Goal: Task Accomplishment & Management: Manage account settings

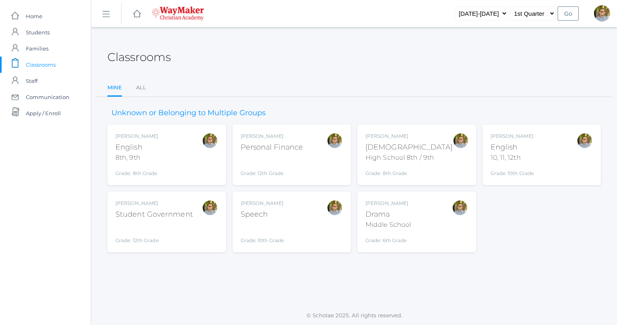
click at [577, 153] on div at bounding box center [585, 154] width 16 height 44
click at [542, 156] on div "Kylen Braileanu English 10, 11, 12th Grade: 10th Grade HSENGLISH" at bounding box center [542, 154] width 103 height 44
click at [546, 149] on div "Kylen Braileanu English 10, 11, 12th Grade: 10th Grade HSENGLISH" at bounding box center [542, 154] width 103 height 44
click at [557, 147] on div "Kylen Braileanu English 10, 11, 12th Grade: 10th Grade HSENGLISH" at bounding box center [542, 154] width 103 height 44
click at [544, 144] on div "[PERSON_NAME] English 10, 11, 12th Grade: 10th Grade HSENGLISH" at bounding box center [542, 154] width 103 height 44
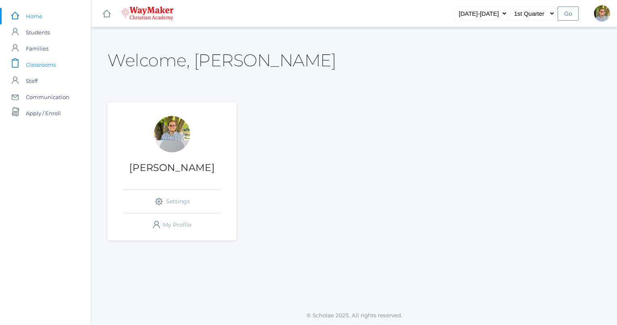
click at [45, 67] on span "Classrooms" at bounding box center [41, 65] width 30 height 16
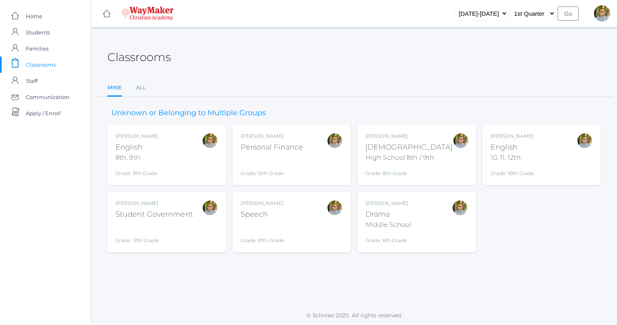
click at [539, 146] on div "Kylen Braileanu English 10, 11, 12th Grade: 10th Grade HSENGLISH" at bounding box center [542, 154] width 103 height 44
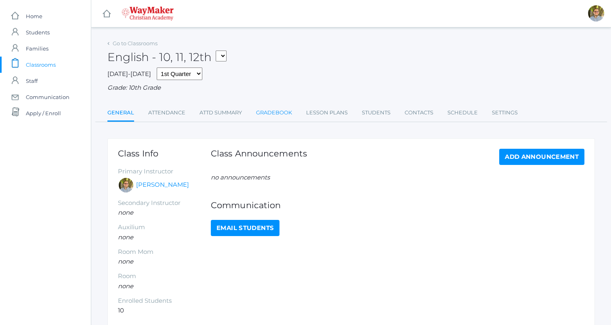
click at [275, 111] on link "Gradebook" at bounding box center [274, 113] width 36 height 16
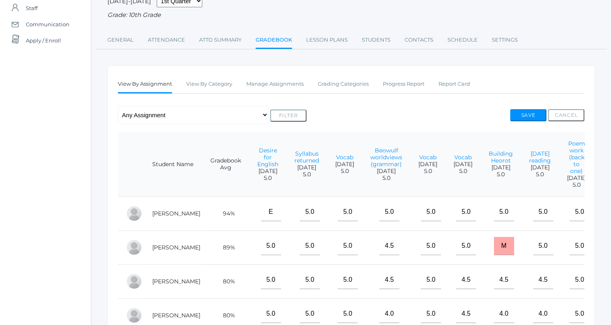
scroll to position [69, 0]
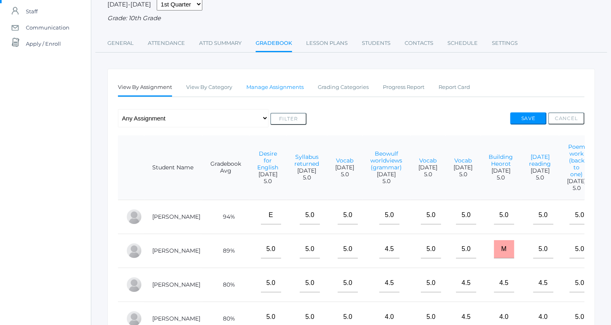
click at [279, 82] on link "Manage Assignments" at bounding box center [274, 87] width 57 height 16
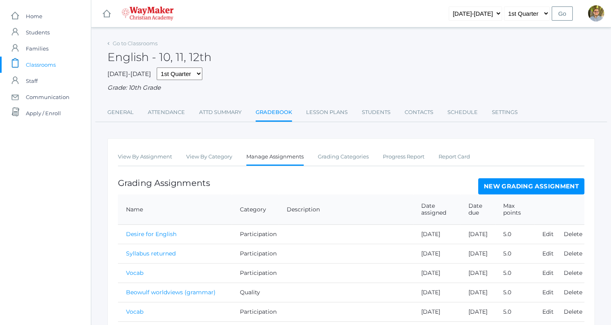
click at [495, 183] on link "New Grading Assignment" at bounding box center [531, 186] width 106 height 16
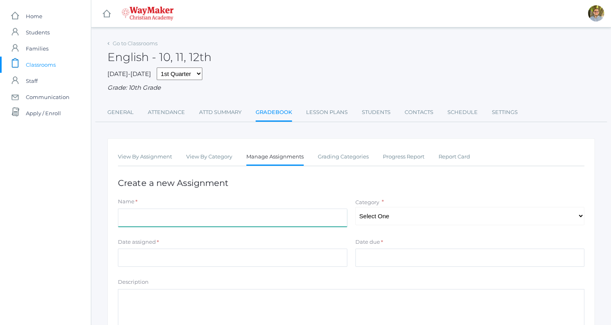
click at [321, 215] on input "Name" at bounding box center [232, 217] width 229 height 18
type input "Heremod (grammar)"
click at [399, 220] on select "Select One Participation Quality Accuracy" at bounding box center [469, 216] width 229 height 18
select select "1114"
click at [355, 207] on select "Select One Participation Quality Accuracy" at bounding box center [469, 216] width 229 height 18
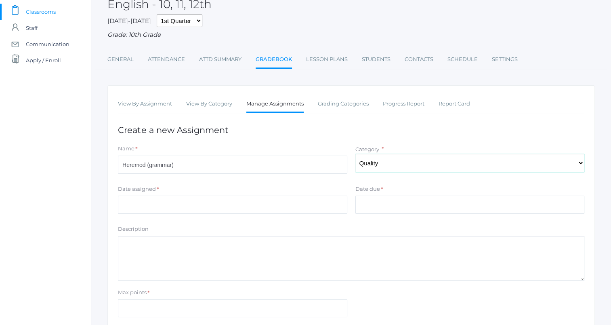
scroll to position [55, 0]
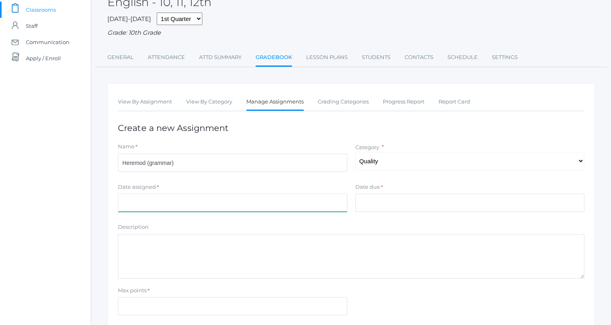
click at [265, 204] on input "Date assigned" at bounding box center [232, 202] width 229 height 18
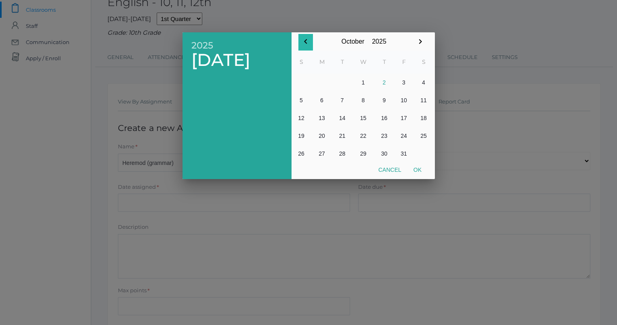
click at [308, 44] on icon "button" at bounding box center [306, 42] width 10 height 10
click at [345, 154] on button "30" at bounding box center [342, 154] width 19 height 18
click at [422, 170] on button "Ok" at bounding box center [418, 169] width 20 height 15
type input "[DATE]"
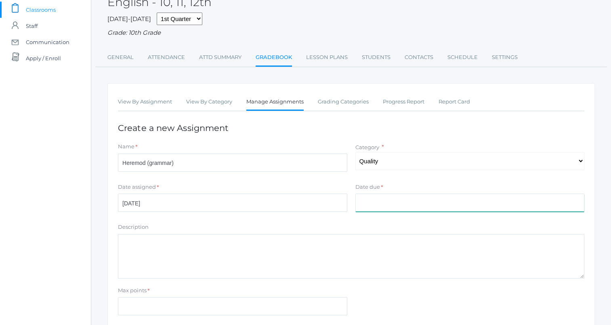
click at [416, 210] on input "Date due" at bounding box center [469, 202] width 229 height 18
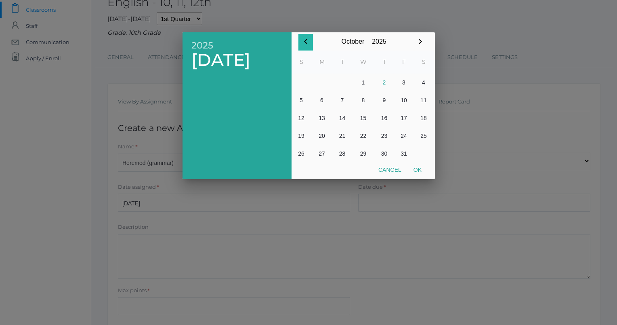
click at [305, 42] on icon "button" at bounding box center [305, 41] width 3 height 5
click at [343, 151] on button "30" at bounding box center [342, 154] width 19 height 18
click at [422, 170] on button "Ok" at bounding box center [418, 169] width 20 height 15
type input "[DATE]"
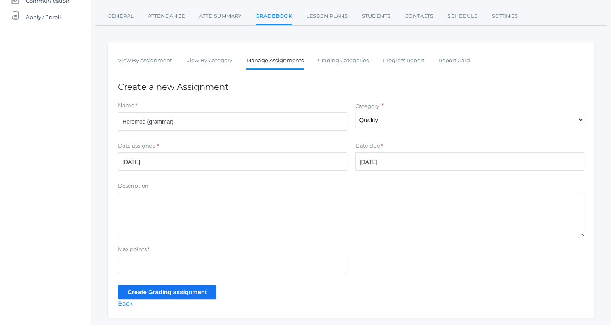
scroll to position [119, 0]
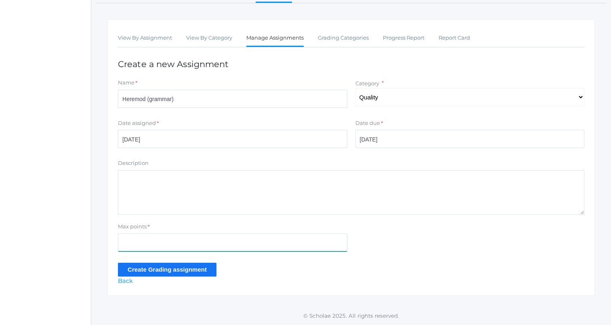
click at [249, 247] on input "Max points" at bounding box center [232, 242] width 229 height 18
type input "5"
click at [124, 265] on input "Create Grading assignment" at bounding box center [167, 269] width 99 height 13
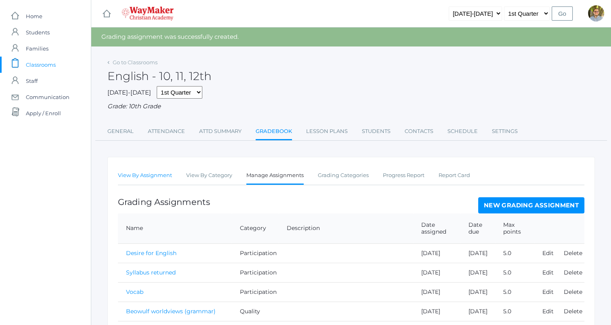
click at [146, 172] on link "View By Assignment" at bounding box center [145, 175] width 54 height 16
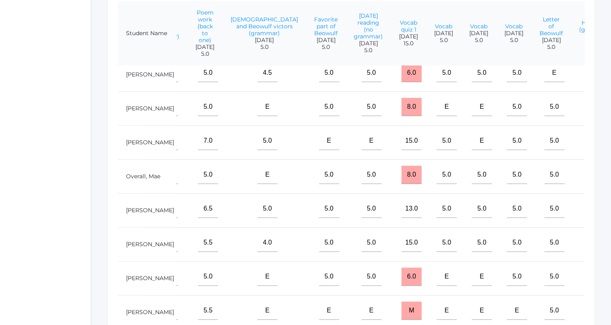
scroll to position [93, 417]
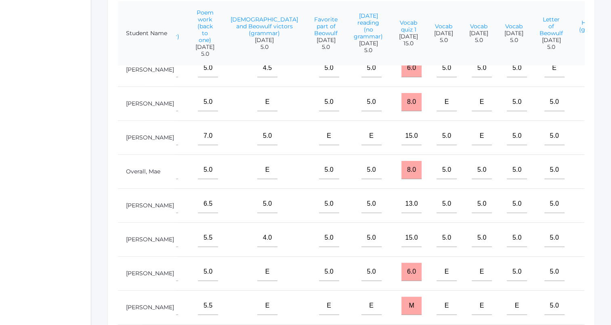
click at [588, 263] on input"] "text" at bounding box center [598, 272] width 20 height 18
type input"] "4.5"
click at [588, 234] on input"] "text" at bounding box center [598, 238] width 20 height 18
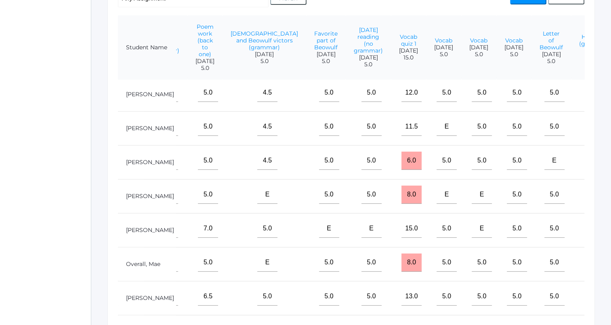
scroll to position [0, 417]
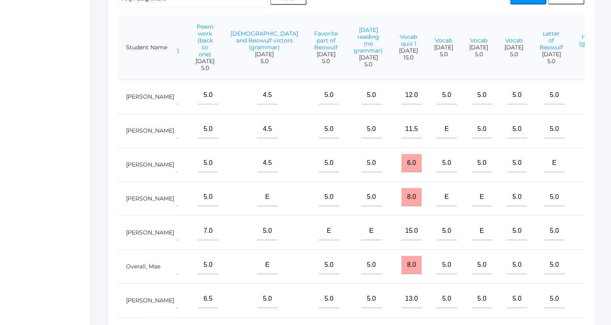
type input"] "5"
click at [588, 103] on input"] "text" at bounding box center [598, 95] width 20 height 18
type input"] "5"
click at [588, 238] on input"] "text" at bounding box center [598, 231] width 20 height 18
type input"] "4.5"
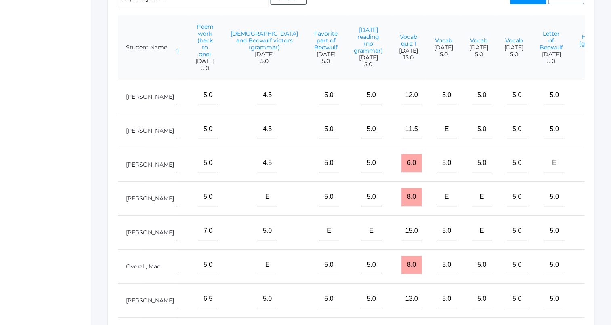
click at [588, 272] on input"] "text" at bounding box center [598, 265] width 20 height 18
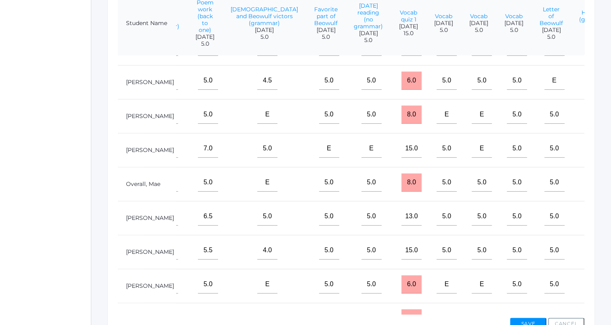
scroll to position [93, 417]
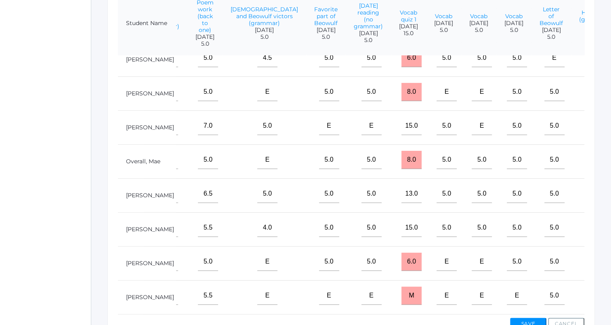
type input"] "5"
click at [588, 289] on input"] "text" at bounding box center [598, 295] width 20 height 18
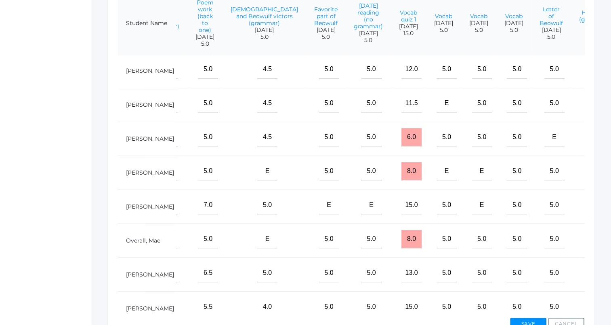
scroll to position [0, 417]
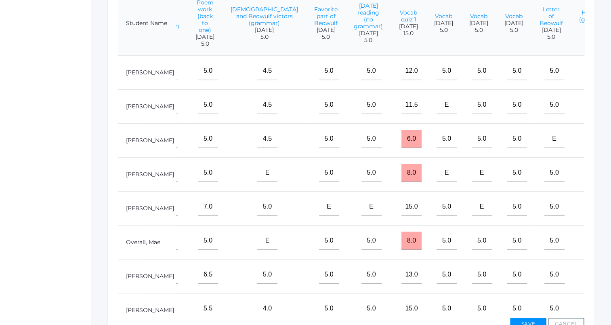
type input"] "4.5"
click at [588, 146] on input"] "text" at bounding box center [598, 139] width 20 height 18
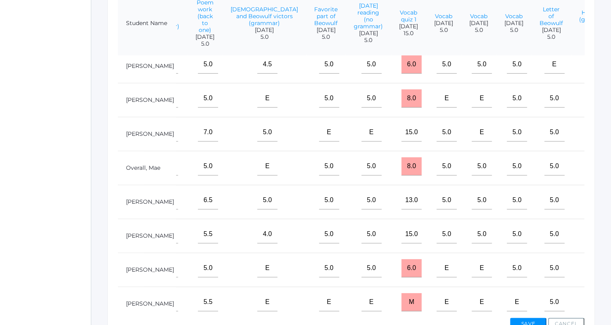
scroll to position [93, 417]
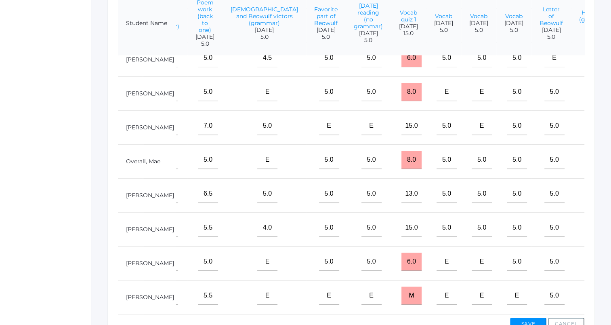
type input"] "5"
click at [588, 194] on input"] "text" at bounding box center [598, 194] width 20 height 18
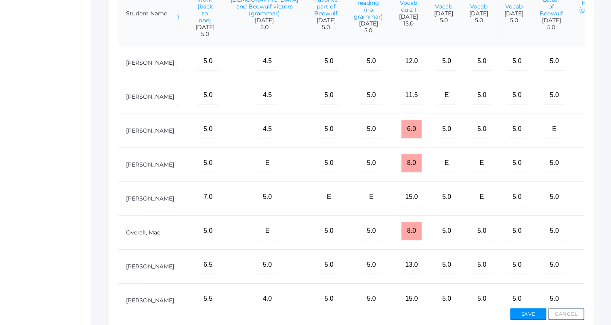
scroll to position [223, 0]
type input"] "5"
click at [588, 103] on input"] "text" at bounding box center [598, 95] width 20 height 18
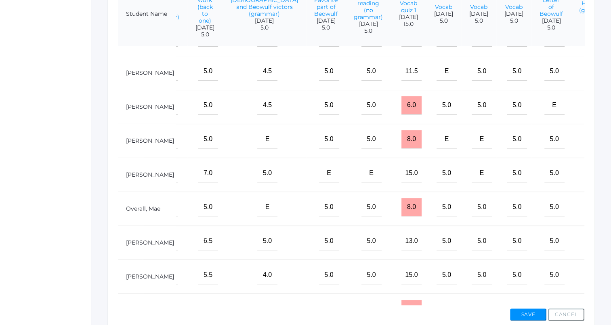
scroll to position [0, 417]
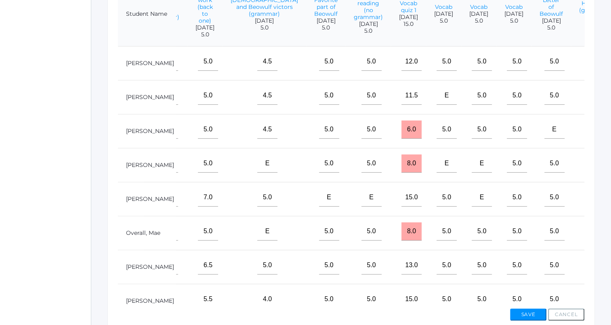
type input"] "5"
click at [588, 172] on input"] "text" at bounding box center [598, 163] width 20 height 18
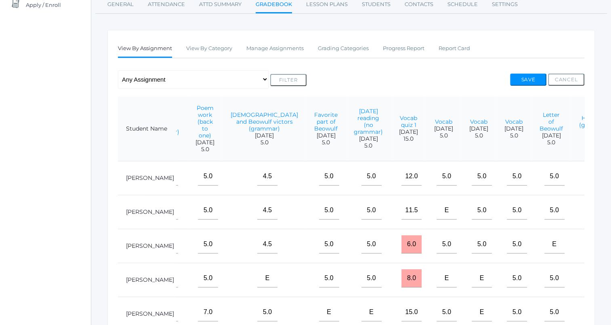
scroll to position [107, 0]
type input"] "m"
click at [527, 79] on button "Save" at bounding box center [528, 81] width 36 height 12
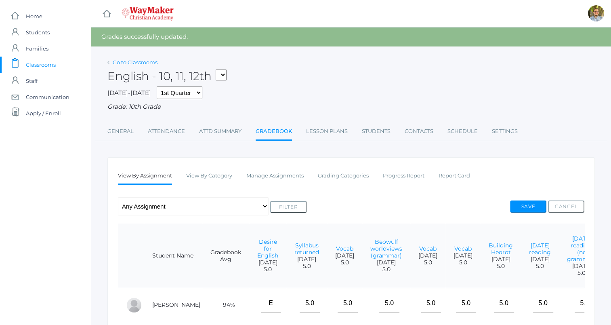
click at [129, 62] on link "Go to Classrooms" at bounding box center [135, 62] width 45 height 6
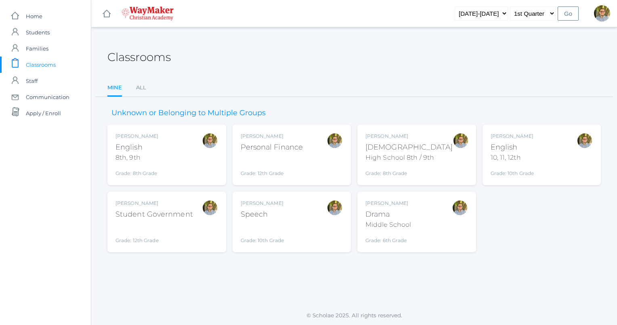
click at [558, 153] on div "Kylen Braileanu English 10, 11, 12th Grade: 10th Grade HSENGLISH" at bounding box center [542, 154] width 103 height 44
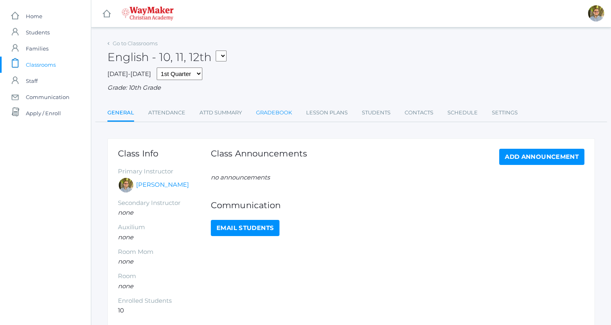
click at [269, 114] on link "Gradebook" at bounding box center [274, 113] width 36 height 16
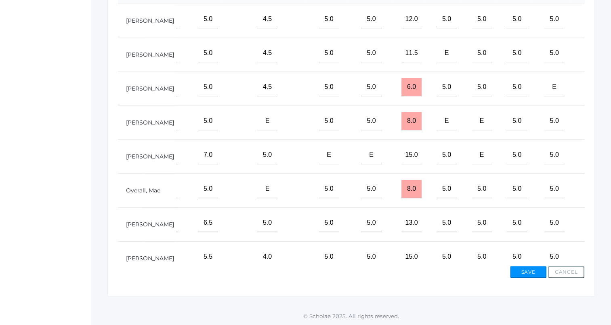
scroll to position [93, 417]
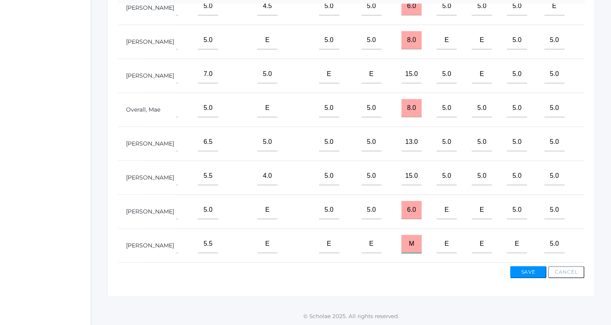
click at [401, 239] on input "M" at bounding box center [411, 244] width 20 height 18
type input "10.5"
click at [527, 274] on button "Save" at bounding box center [528, 272] width 36 height 12
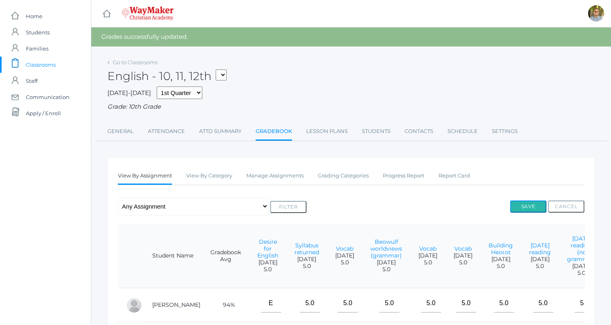
click at [538, 205] on button "Save" at bounding box center [528, 206] width 36 height 12
click at [37, 62] on span "Classrooms" at bounding box center [41, 65] width 30 height 16
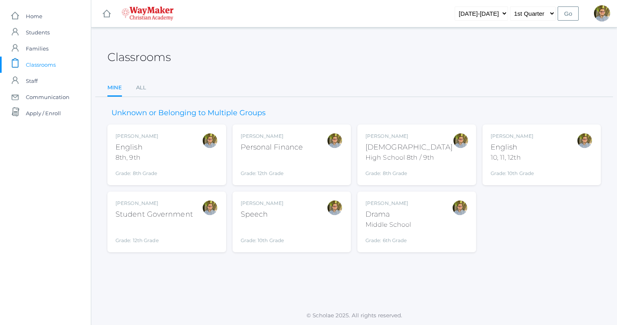
click at [441, 225] on div "[PERSON_NAME] Drama Middle School Grade: 6th Grade THEATER" at bounding box center [417, 222] width 103 height 44
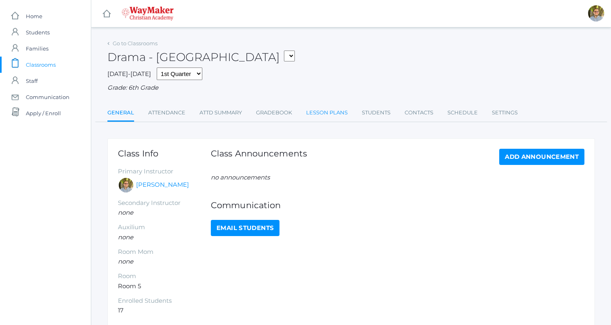
click at [322, 116] on link "Lesson Plans" at bounding box center [327, 113] width 42 height 16
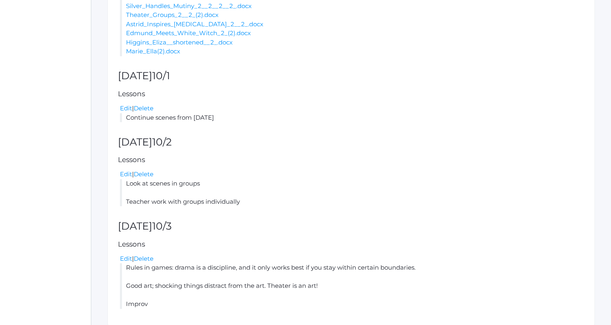
scroll to position [370, 0]
